Goal: Navigation & Orientation: Find specific page/section

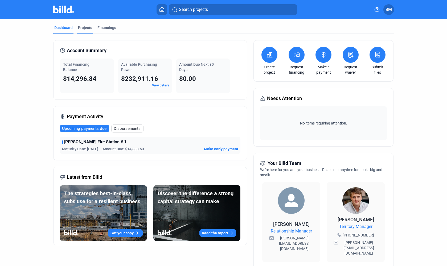
click at [82, 30] on div "Projects" at bounding box center [85, 27] width 14 height 5
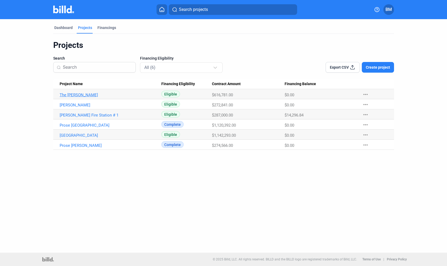
click at [75, 96] on link "The [PERSON_NAME]" at bounding box center [111, 95] width 102 height 5
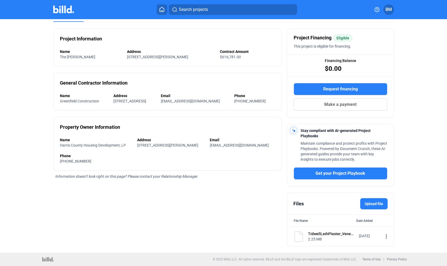
scroll to position [35, 0]
